Goal: Communication & Community: Answer question/provide support

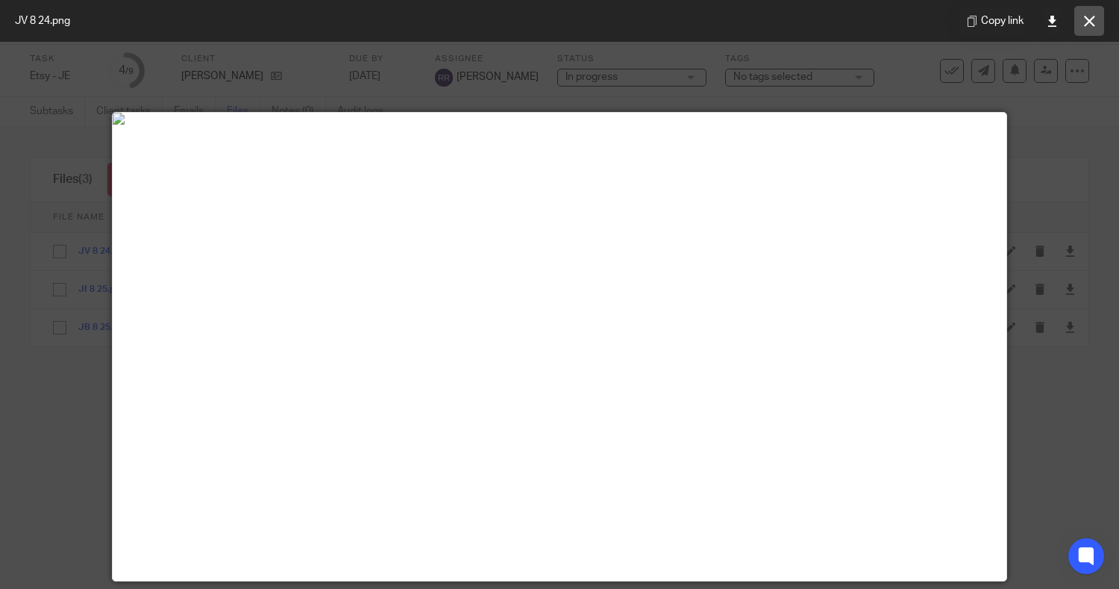
click at [1082, 13] on button at bounding box center [1089, 21] width 30 height 30
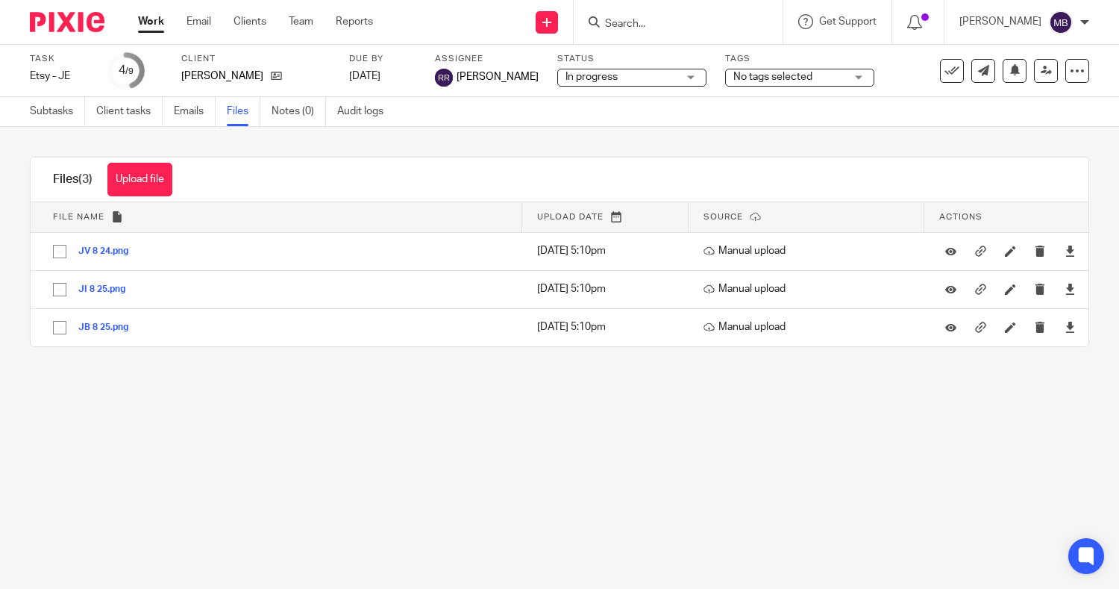
click at [631, 18] on input "Search" at bounding box center [670, 24] width 134 height 13
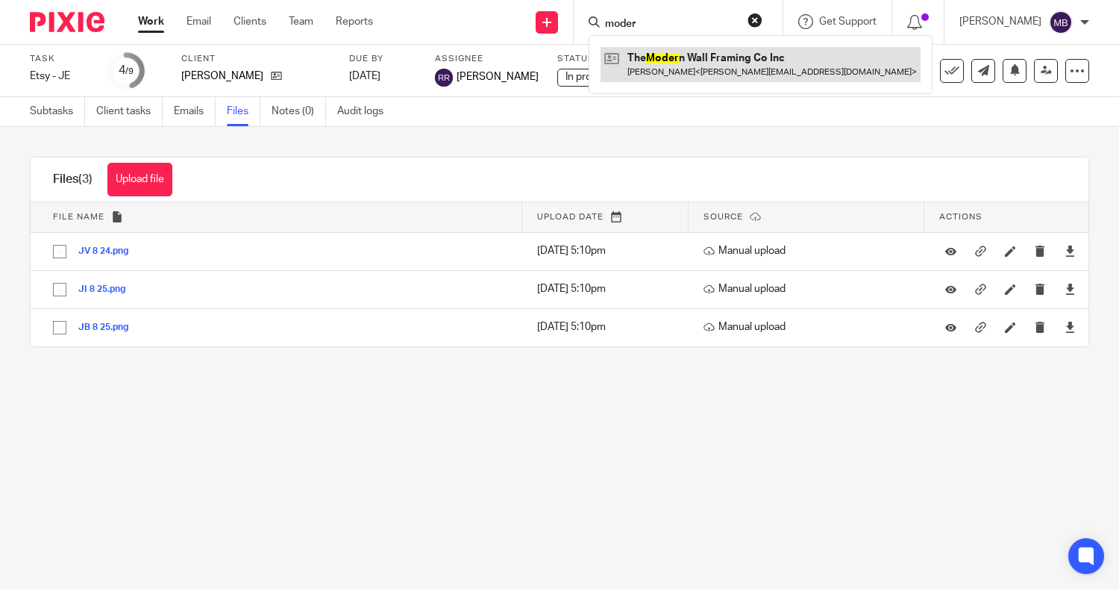
type input "moder"
click at [631, 49] on link at bounding box center [761, 64] width 320 height 34
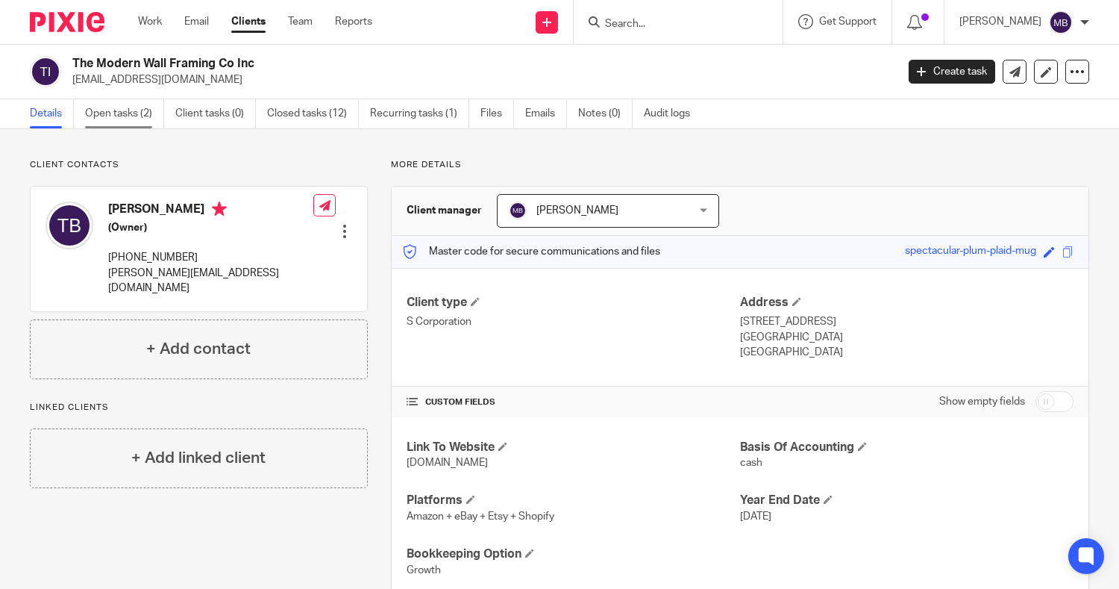
click at [128, 112] on link "Open tasks (2)" at bounding box center [124, 113] width 79 height 29
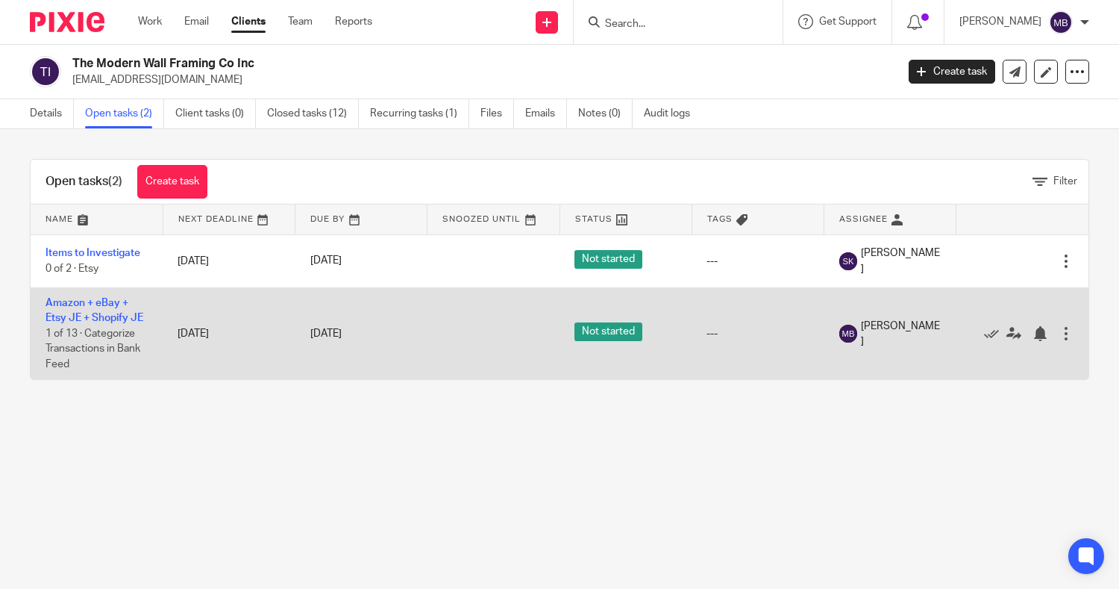
click at [95, 310] on td "Amazon + eBay + Etsy JE + Shopify JE 1 of 13 · Categorize Transactions in Bank …" at bounding box center [97, 333] width 132 height 92
click at [85, 304] on link "Amazon + eBay + Etsy JE + Shopify JE" at bounding box center [95, 310] width 98 height 25
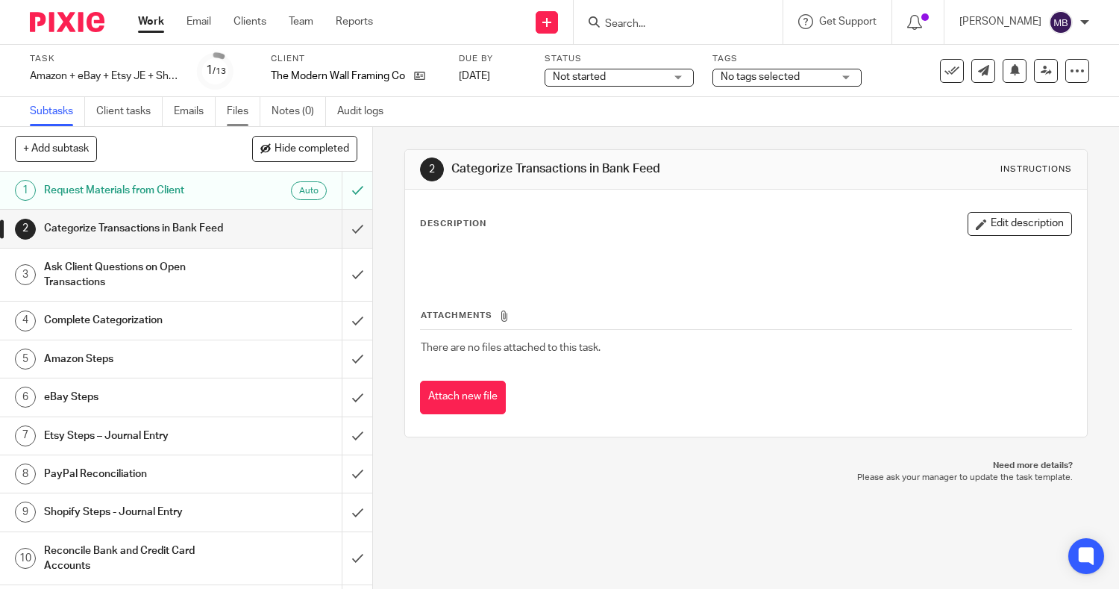
click at [245, 110] on link "Files" at bounding box center [244, 111] width 34 height 29
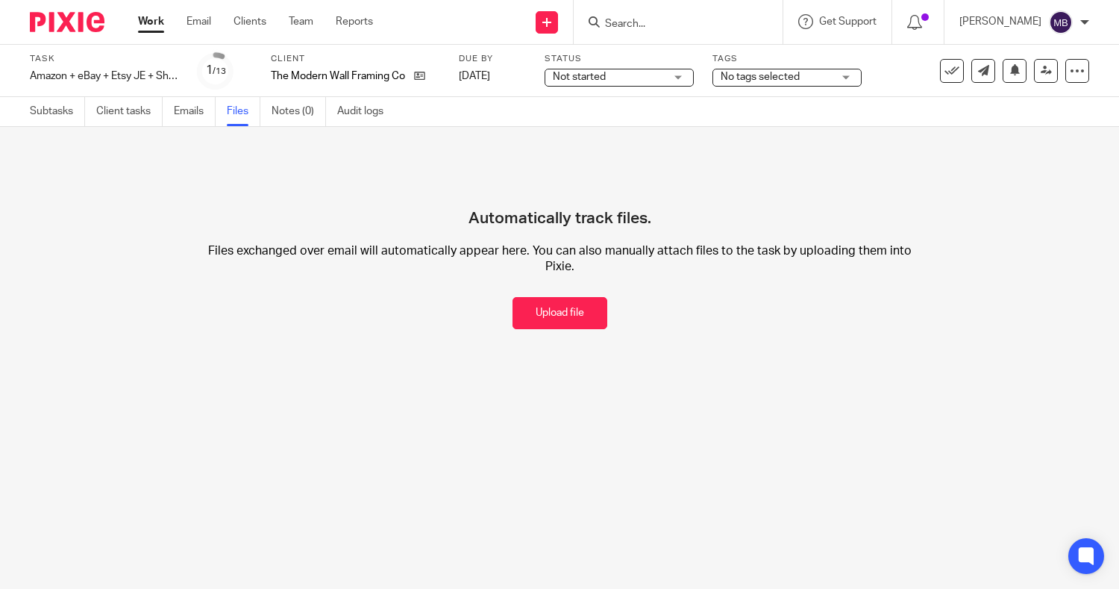
click at [142, 21] on link "Work" at bounding box center [151, 21] width 26 height 15
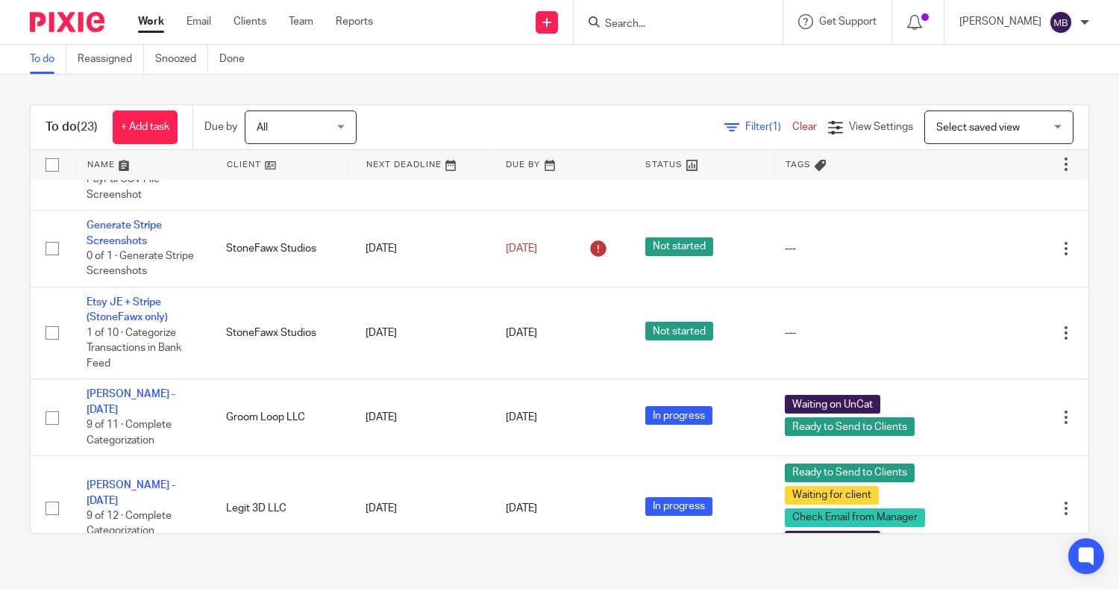
scroll to position [160, 0]
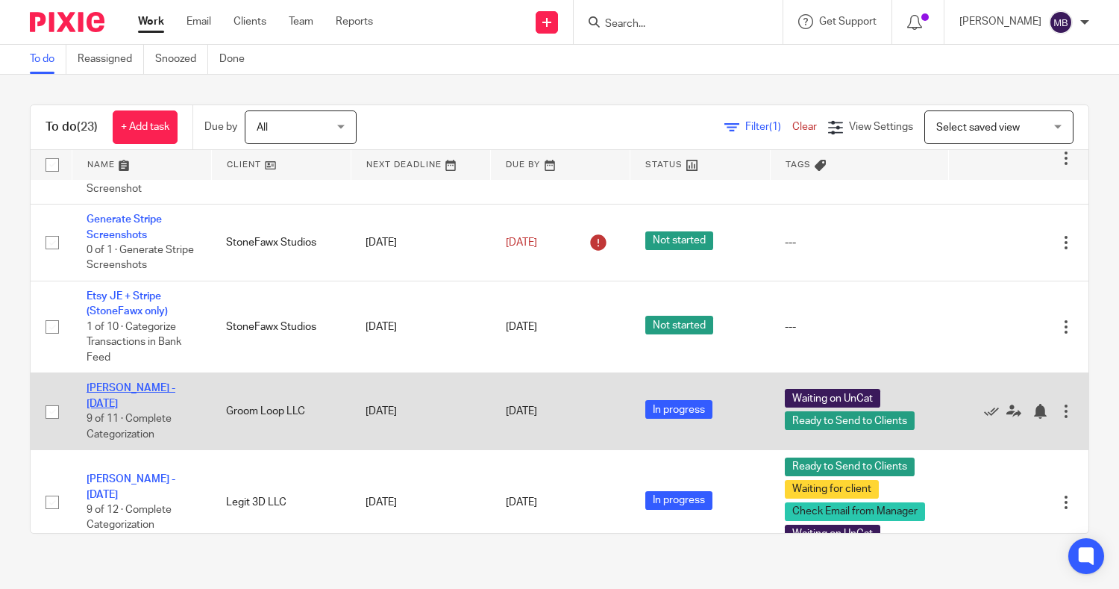
click at [123, 383] on link "Nancy - August 2025" at bounding box center [131, 395] width 89 height 25
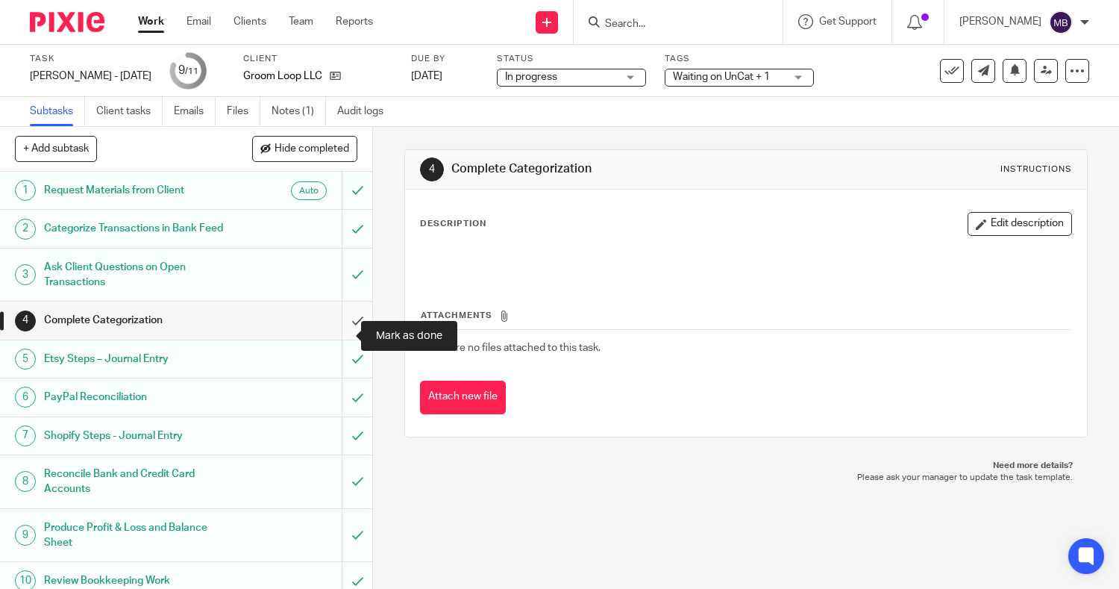
click at [334, 339] on input "submit" at bounding box center [186, 319] width 372 height 37
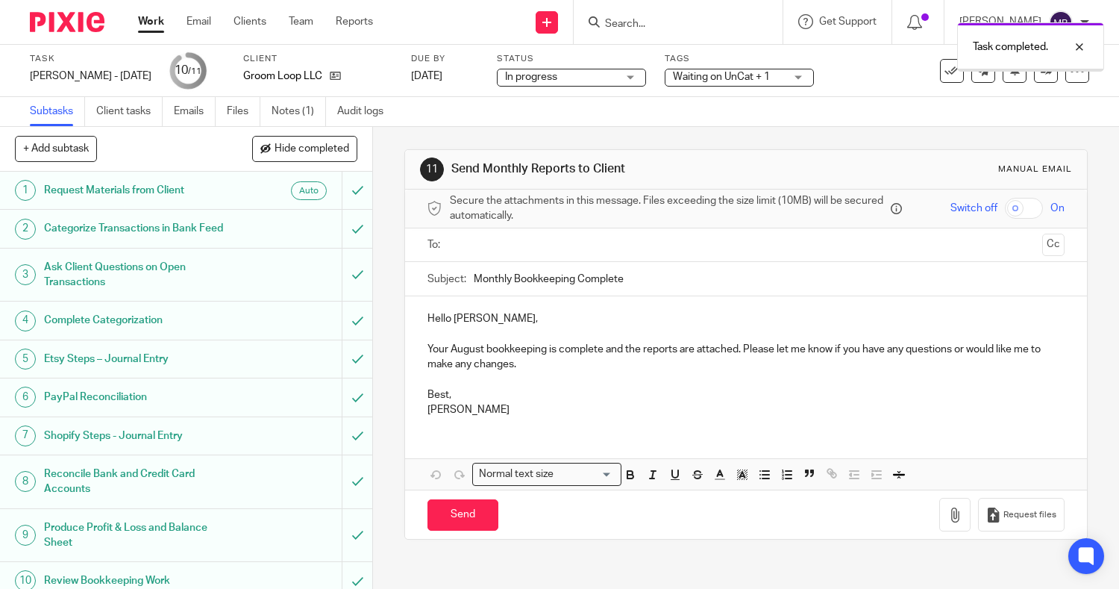
scroll to position [65, 0]
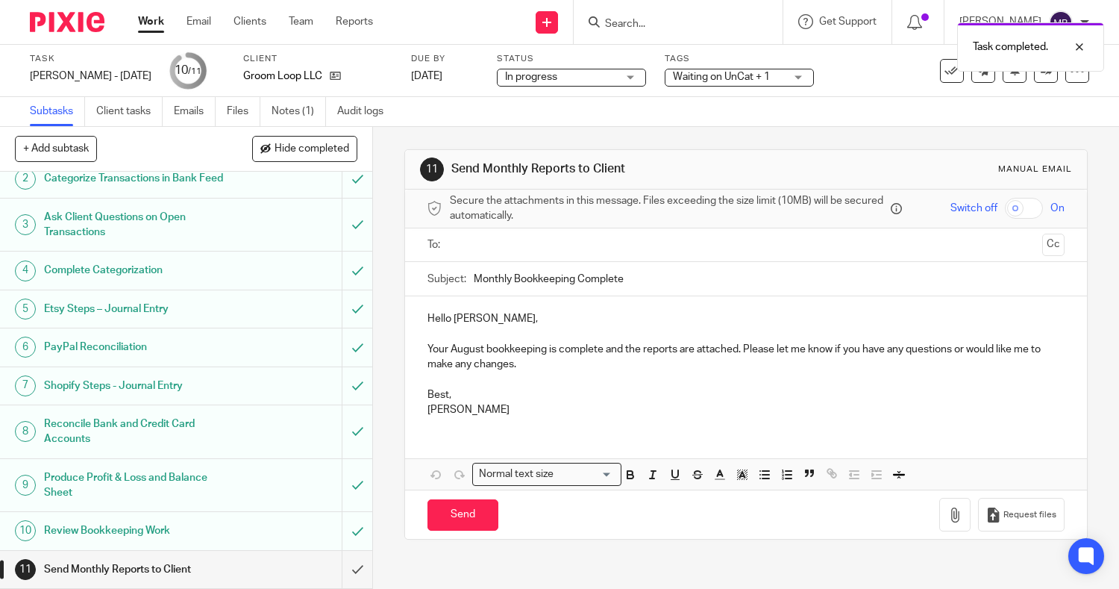
click at [768, 77] on div "Waiting on UnCat + 1" at bounding box center [739, 78] width 149 height 18
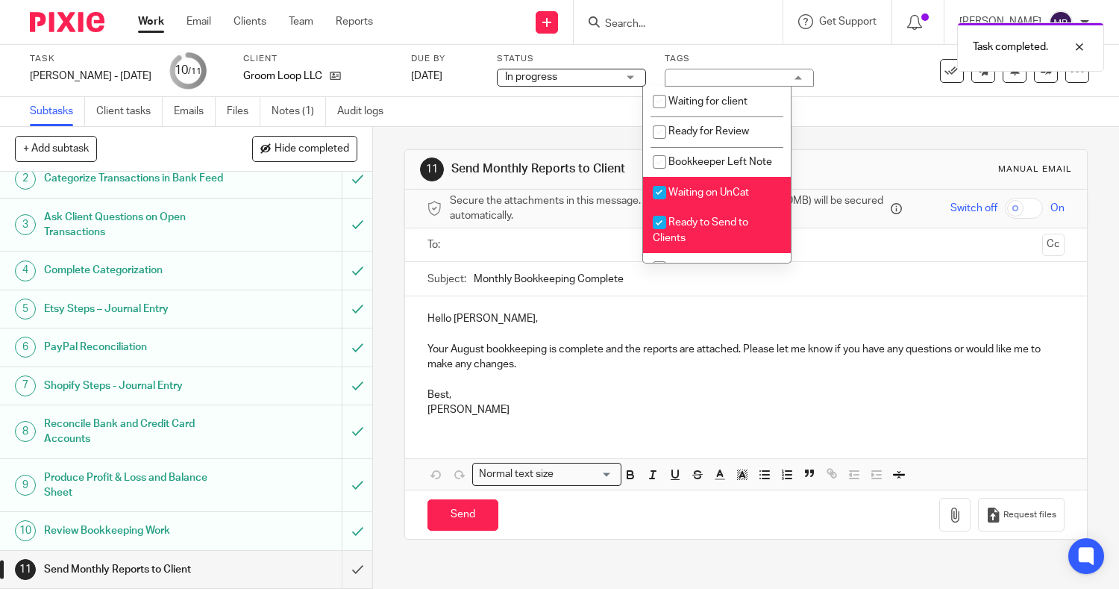
click at [659, 207] on input "checkbox" at bounding box center [659, 192] width 28 height 28
checkbox input "false"
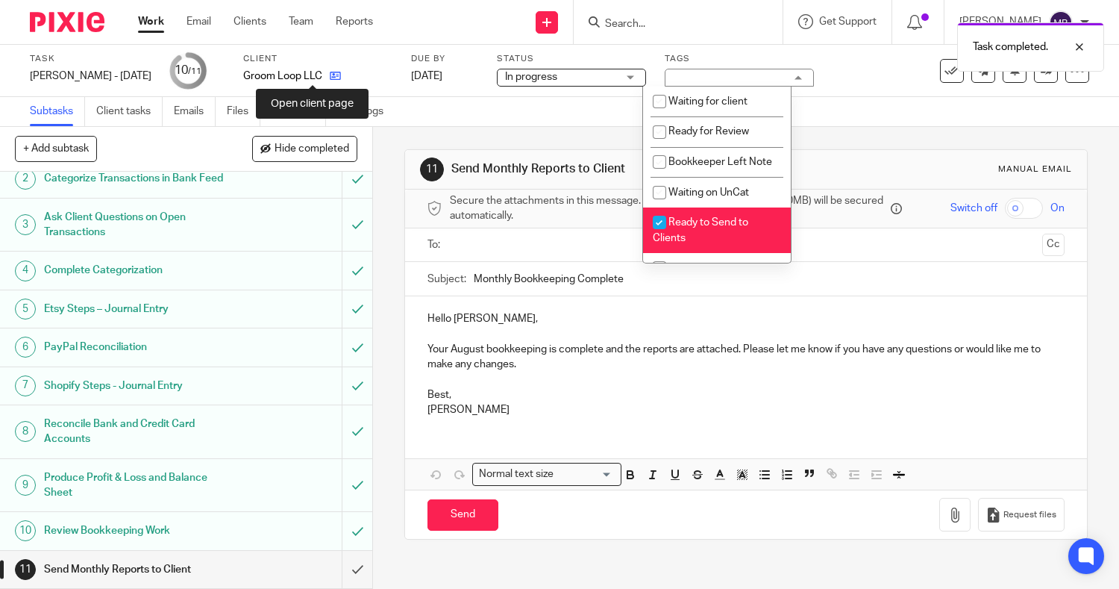
click at [330, 75] on icon at bounding box center [335, 75] width 11 height 11
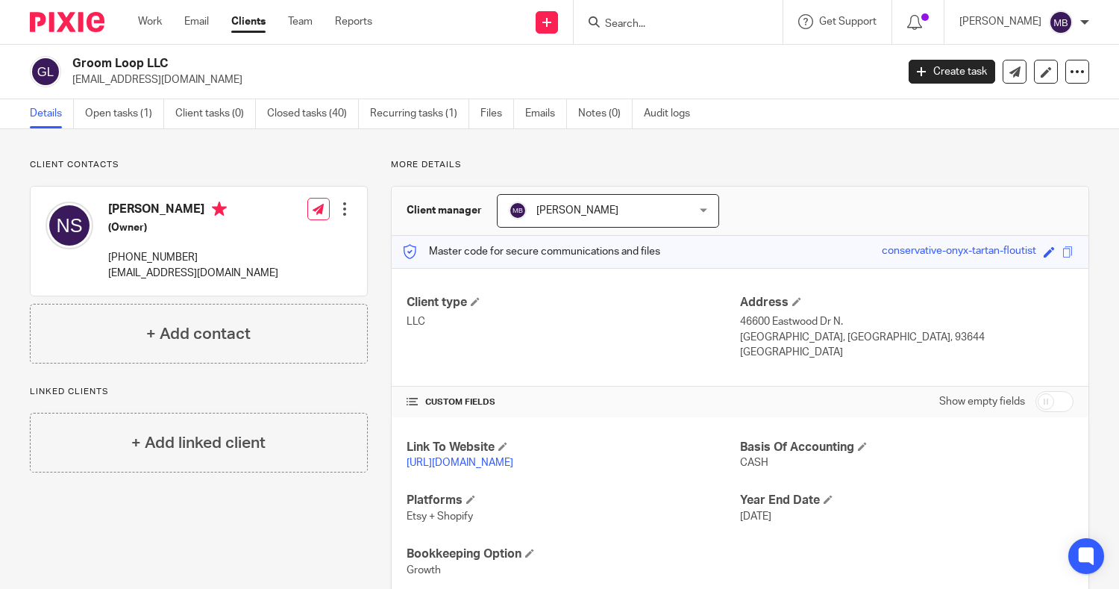
click at [1053, 259] on div "Save conservative-onyx-tartan-floutist" at bounding box center [979, 251] width 195 height 17
click at [1062, 252] on span at bounding box center [1067, 251] width 11 height 11
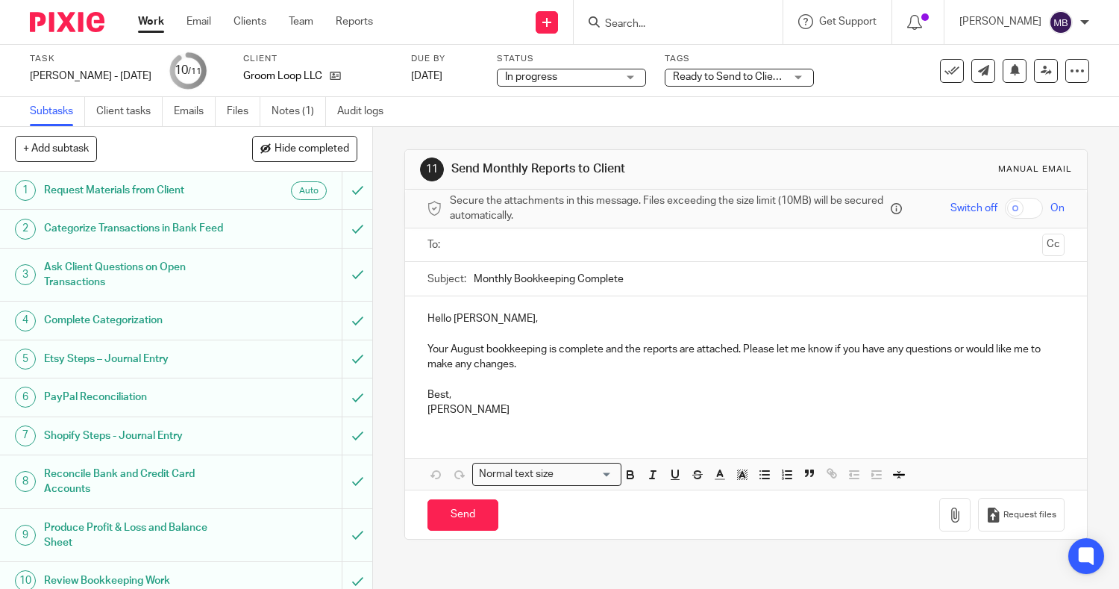
click at [1005, 210] on input "checkbox" at bounding box center [1024, 208] width 38 height 21
checkbox input "true"
click at [803, 245] on input "text" at bounding box center [745, 244] width 581 height 17
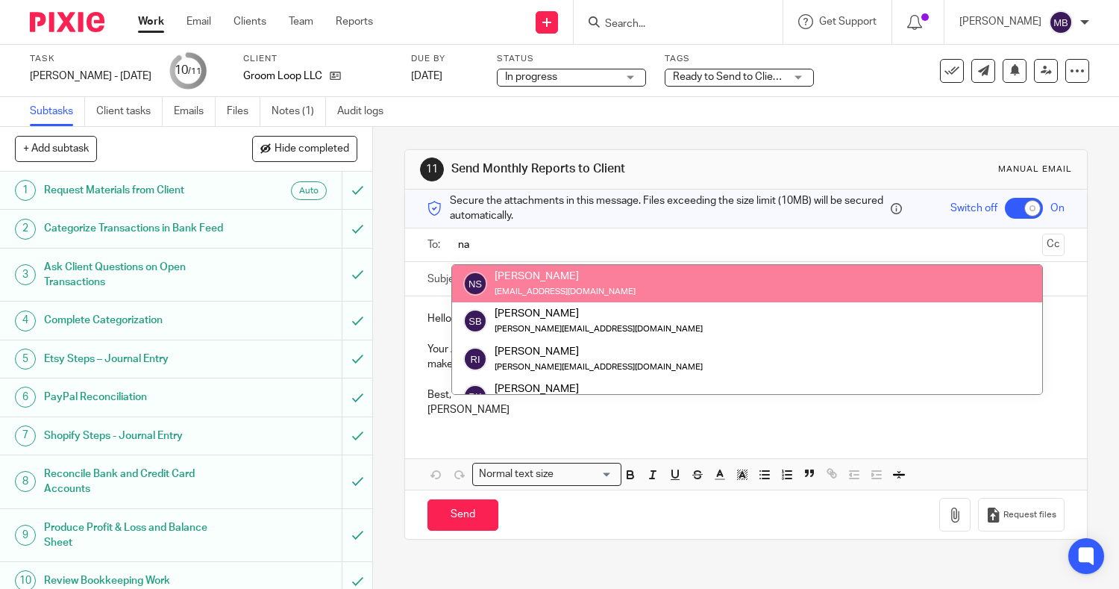
type input "na"
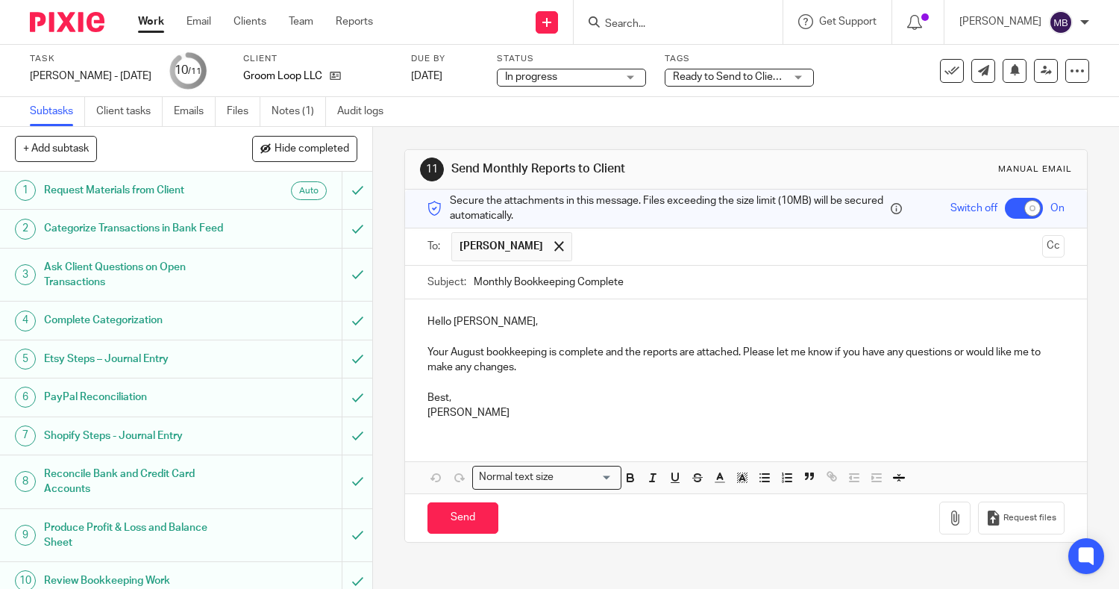
click at [600, 354] on p "Your August bookkeeping is complete and the reports are attached. Please let me…" at bounding box center [746, 360] width 638 height 31
click at [744, 356] on p "Your August bookkeeping is complete, and the reports are attached. Please let m…" at bounding box center [746, 360] width 638 height 31
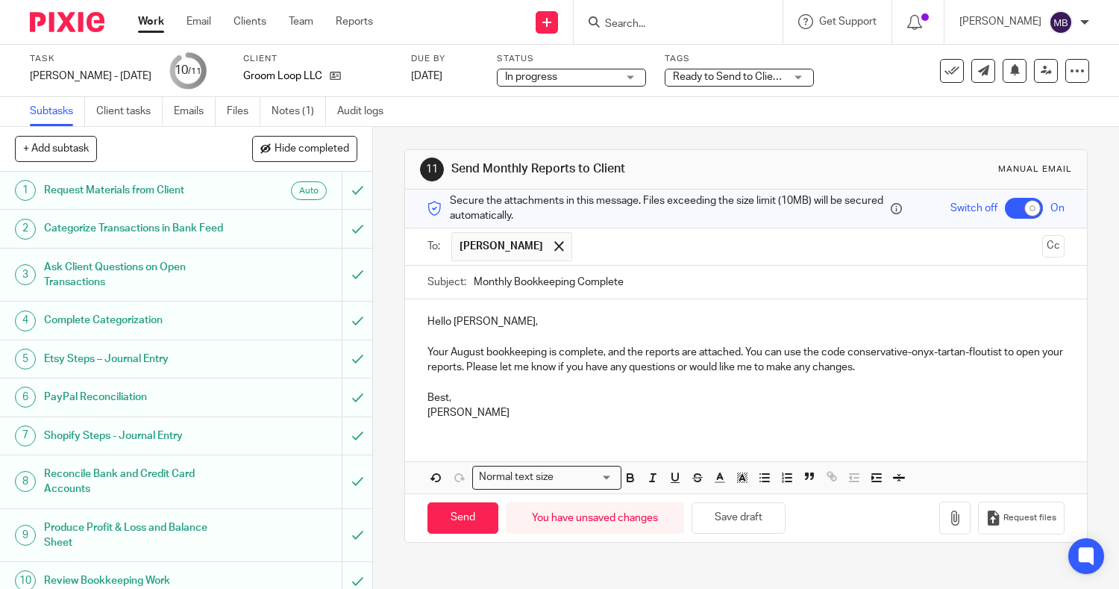
click at [847, 351] on p "Your August bookkeeping is complete, and the reports are attached. You can use …" at bounding box center [746, 360] width 638 height 31
drag, startPoint x: 844, startPoint y: 348, endPoint x: 999, endPoint y: 354, distance: 155.3
click at [999, 354] on p "Your August bookkeeping is complete, and the reports are attached. You can use …" at bounding box center [746, 360] width 638 height 31
click at [628, 481] on icon "button" at bounding box center [630, 477] width 13 height 13
click at [621, 433] on div "Hello Nancy, Your August bookkeeping is complete, and the reports are attached.…" at bounding box center [746, 395] width 683 height 193
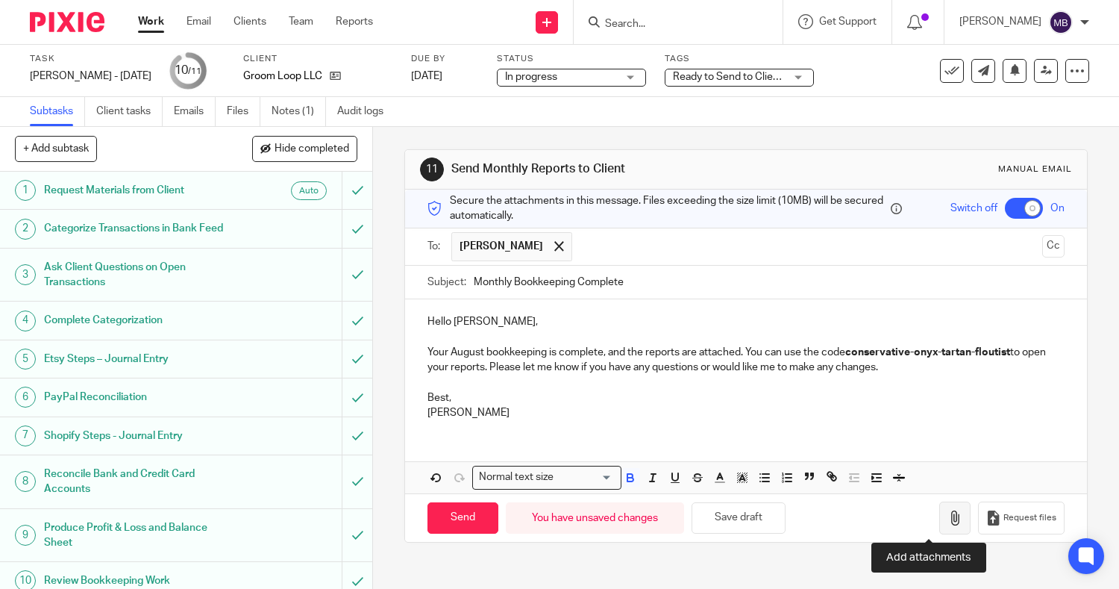
click at [947, 521] on icon "button" at bounding box center [954, 517] width 15 height 15
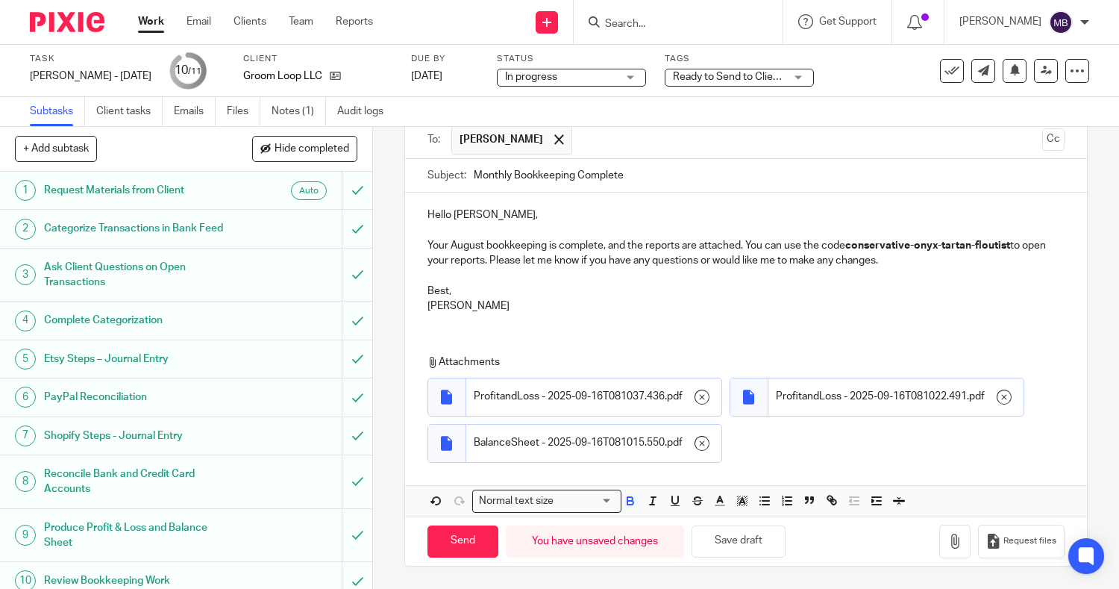
scroll to position [153, 0]
click at [454, 546] on input "Send" at bounding box center [462, 541] width 71 height 32
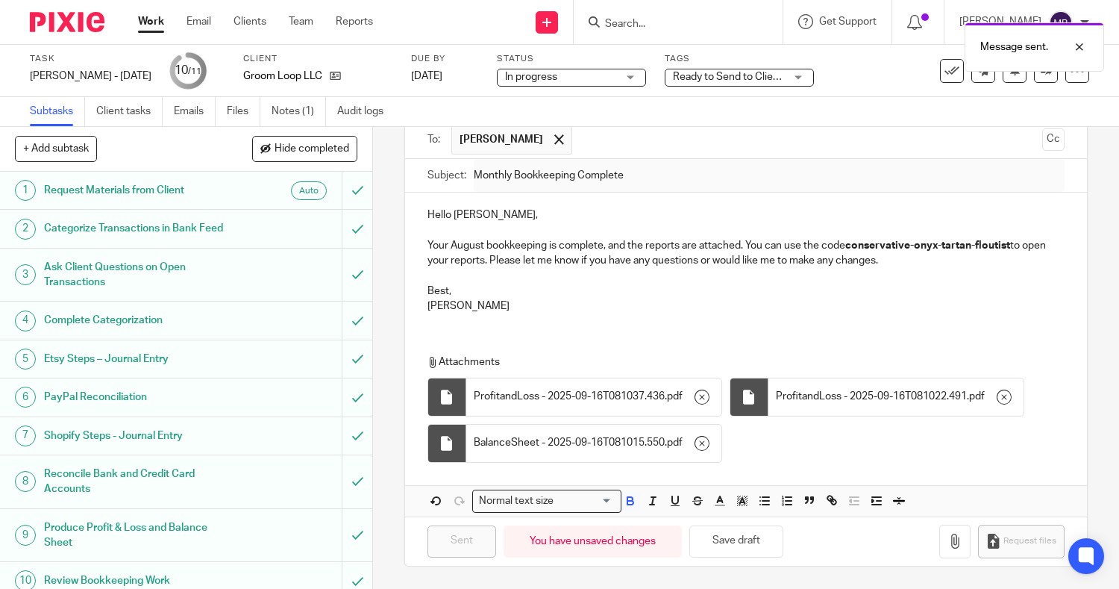
checkbox input "false"
type input "Sent"
click at [150, 25] on link "Work" at bounding box center [151, 21] width 26 height 15
